Goal: Task Accomplishment & Management: Manage account settings

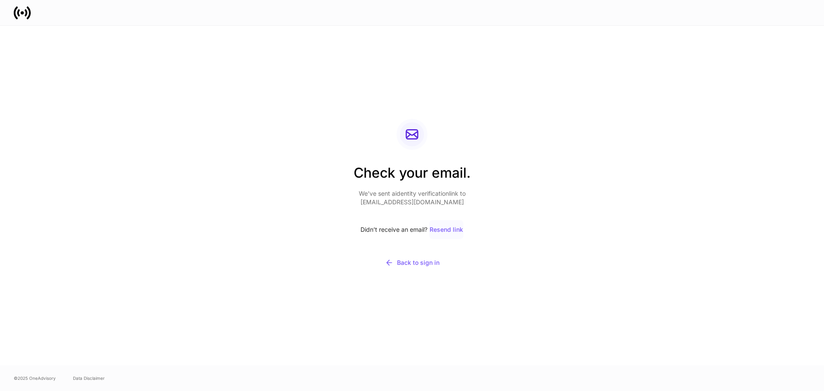
click at [447, 234] on button "Resend link" at bounding box center [446, 229] width 34 height 19
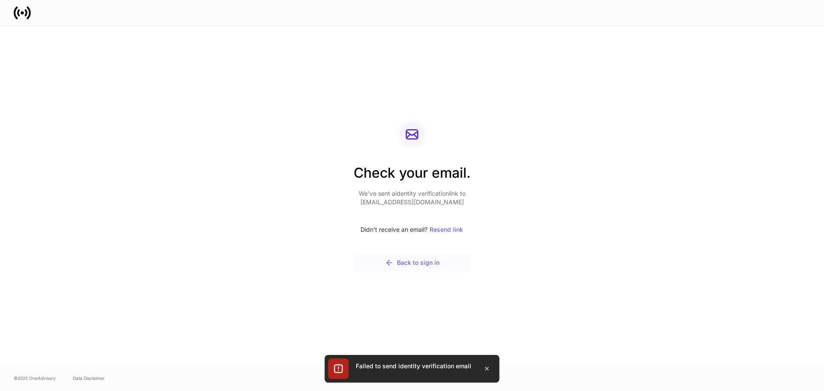
click at [424, 262] on div "Back to sign in" at bounding box center [412, 262] width 55 height 9
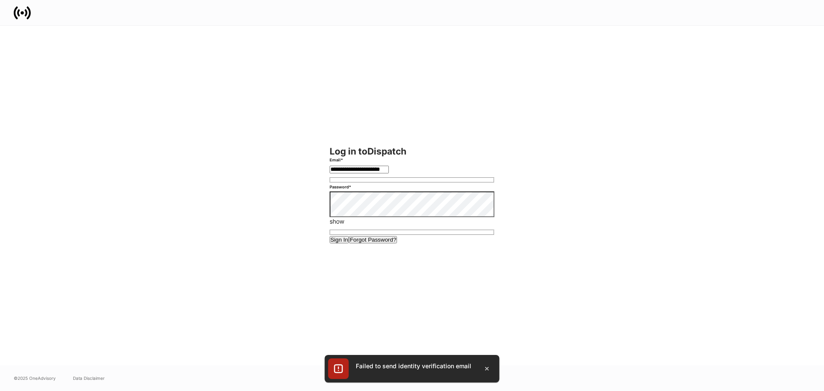
click at [330, 236] on button "Sign In" at bounding box center [340, 239] width 20 height 7
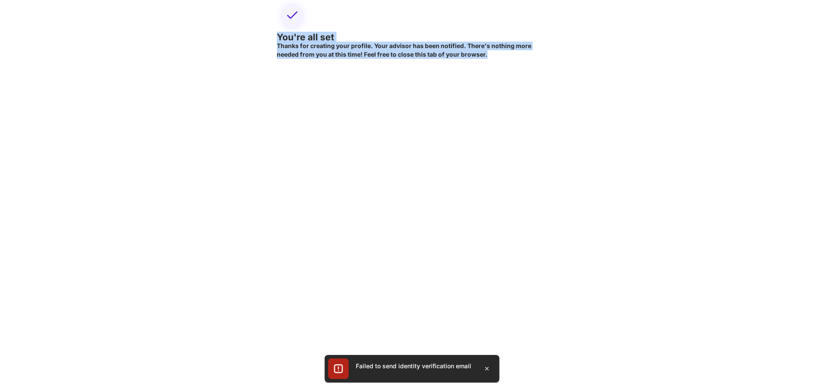
drag, startPoint x: 388, startPoint y: 211, endPoint x: 262, endPoint y: 85, distance: 177.9
click at [255, 59] on div "You're all set Thanks for creating your profile. Your advisor has been notified…" at bounding box center [412, 29] width 824 height 59
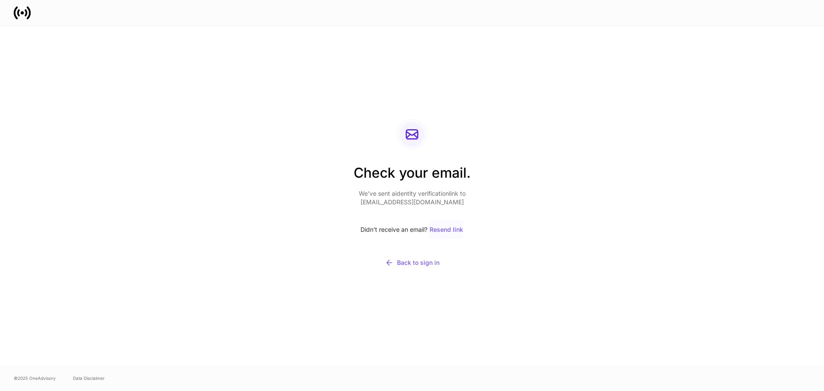
click at [447, 232] on div "Resend link" at bounding box center [446, 230] width 33 height 6
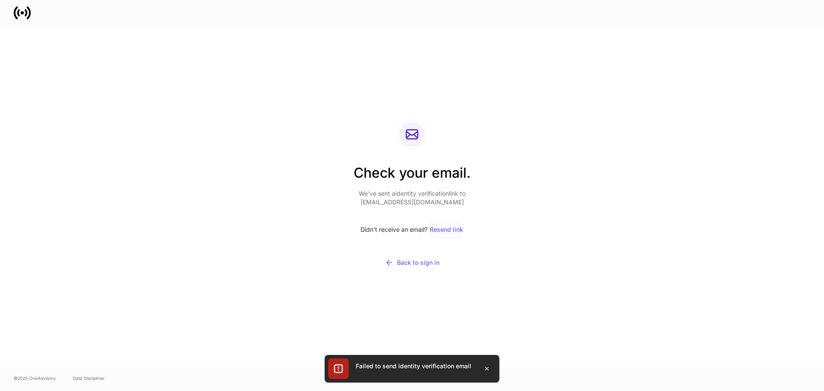
click at [445, 234] on button "Resend link" at bounding box center [446, 229] width 34 height 19
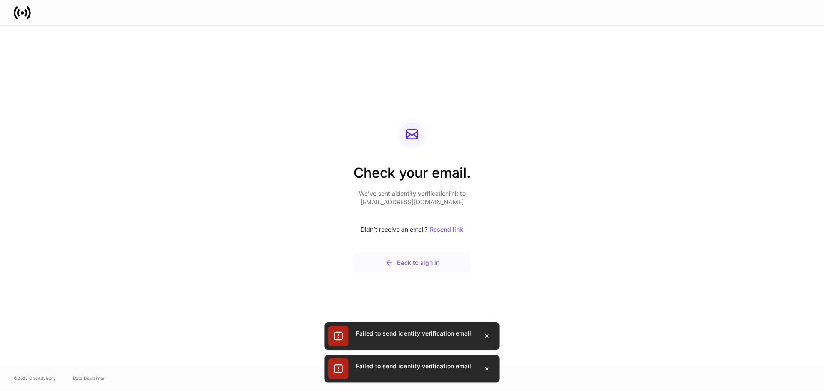
click at [423, 271] on button "Back to sign in" at bounding box center [412, 263] width 117 height 20
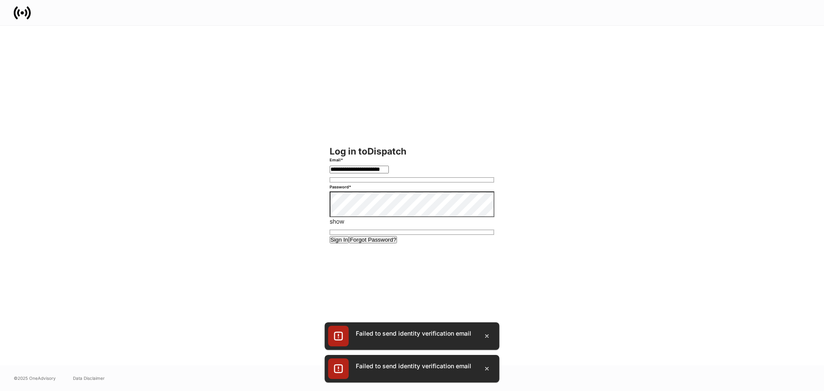
click at [389, 173] on input "**********" at bounding box center [359, 170] width 59 height 8
type input "**********"
click at [349, 243] on div "Sign In" at bounding box center [340, 240] width 18 height 6
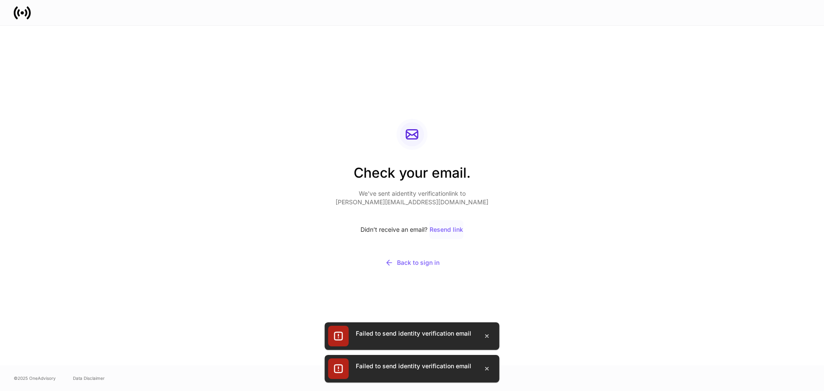
click at [445, 229] on div "Resend link" at bounding box center [446, 230] width 33 height 6
